Goal: Task Accomplishment & Management: Manage account settings

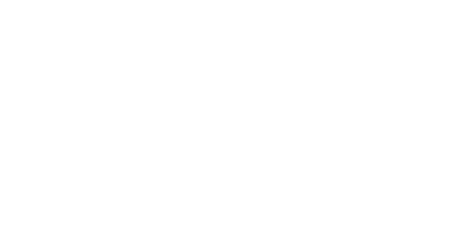
click at [126, 3] on html at bounding box center [227, 1] width 454 height 3
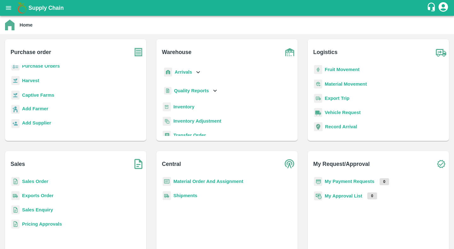
scroll to position [9, 0]
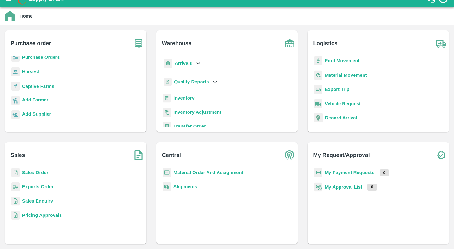
click at [48, 187] on b "Exports Order" at bounding box center [38, 186] width 32 height 5
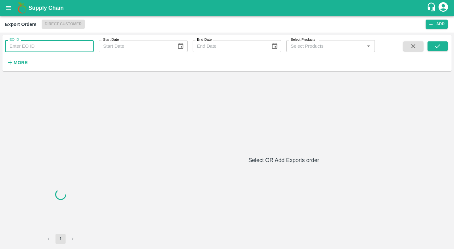
click at [25, 44] on input "EO ID" at bounding box center [49, 46] width 89 height 12
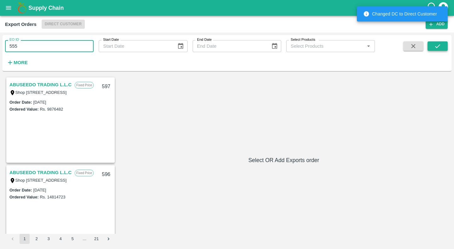
type input "555"
click at [289, 43] on icon "submit" at bounding box center [437, 46] width 7 height 7
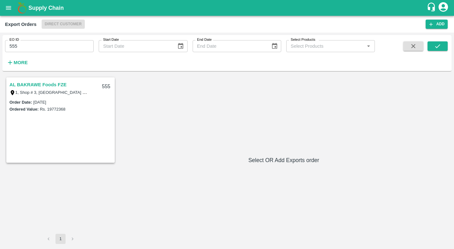
click at [52, 86] on link "AL BAKRAWE Foods FZE" at bounding box center [37, 84] width 57 height 8
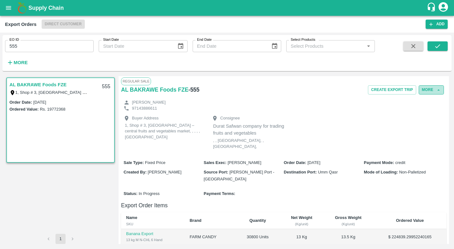
click at [289, 89] on button "More" at bounding box center [431, 89] width 25 height 9
click at [289, 120] on span "Edit" at bounding box center [432, 118] width 12 height 7
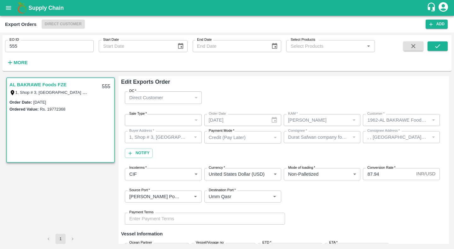
click at [13, 47] on input "555" at bounding box center [49, 46] width 89 height 12
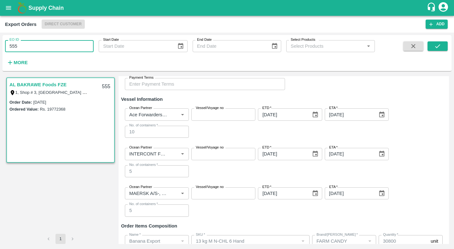
scroll to position [135, 0]
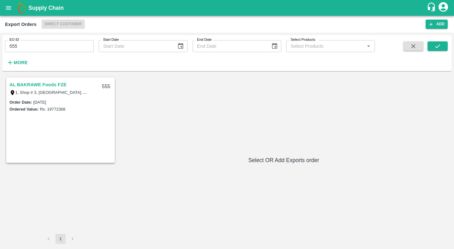
click at [52, 86] on link "AL BAKRAWE Foods FZE" at bounding box center [37, 84] width 57 height 8
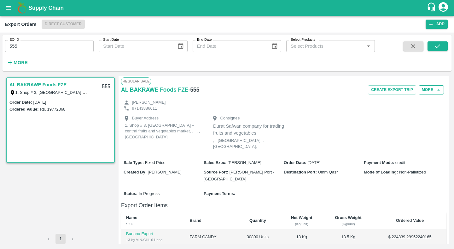
click at [429, 90] on button "More" at bounding box center [431, 89] width 25 height 9
click at [418, 119] on div at bounding box center [417, 118] width 18 height 7
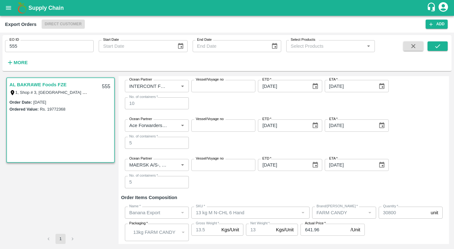
scroll to position [182, 0]
